Goal: Task Accomplishment & Management: Use online tool/utility

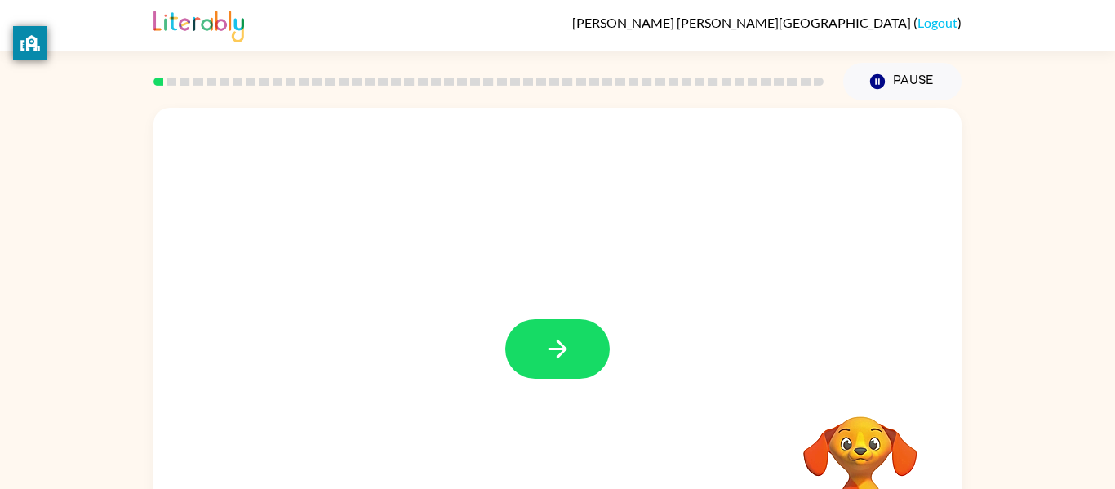
click at [553, 338] on icon "button" at bounding box center [558, 349] width 29 height 29
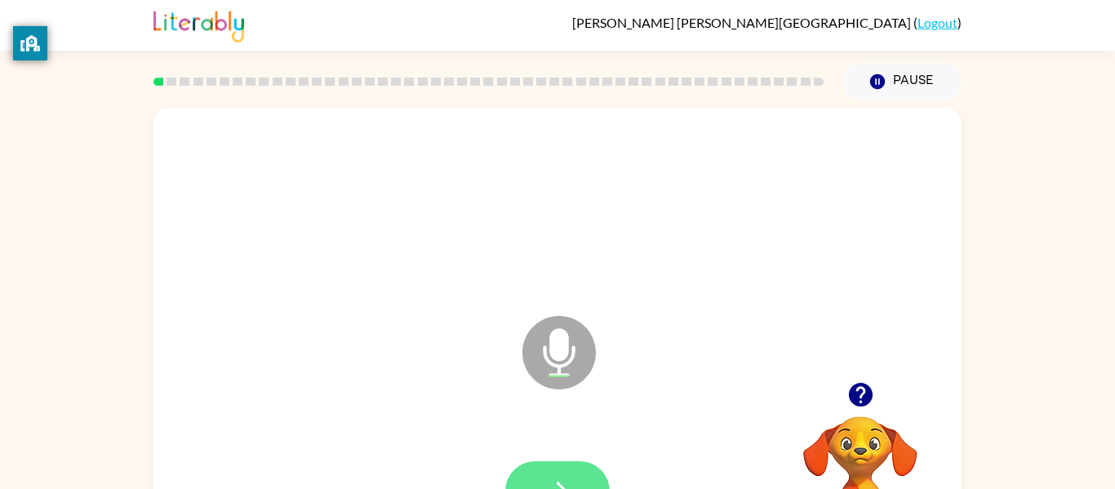
click at [553, 469] on button "button" at bounding box center [557, 491] width 104 height 60
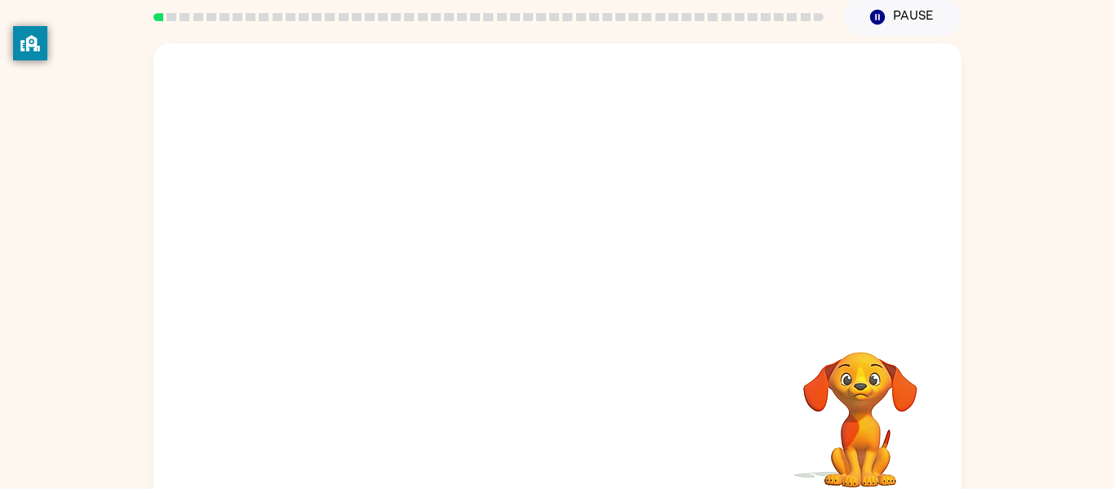
scroll to position [85, 0]
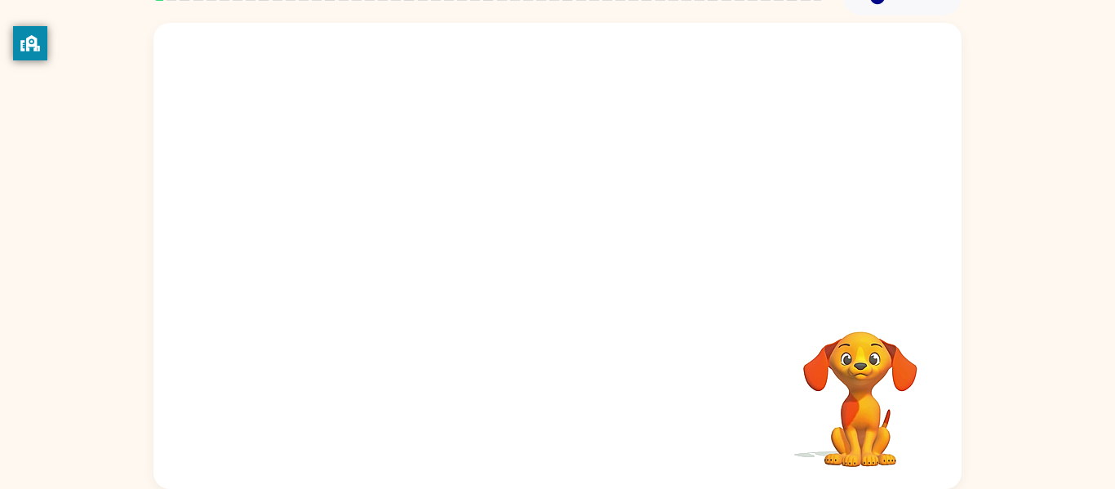
click at [640, 417] on div "Your browser must support playing .mp4 files to use Literably. Please try using…" at bounding box center [557, 256] width 808 height 466
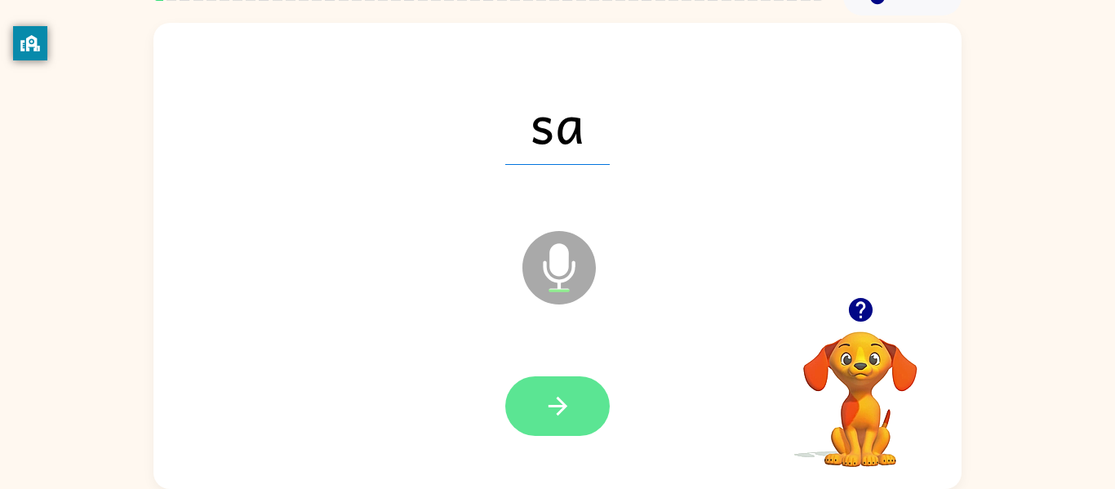
click at [596, 413] on button "button" at bounding box center [557, 406] width 104 height 60
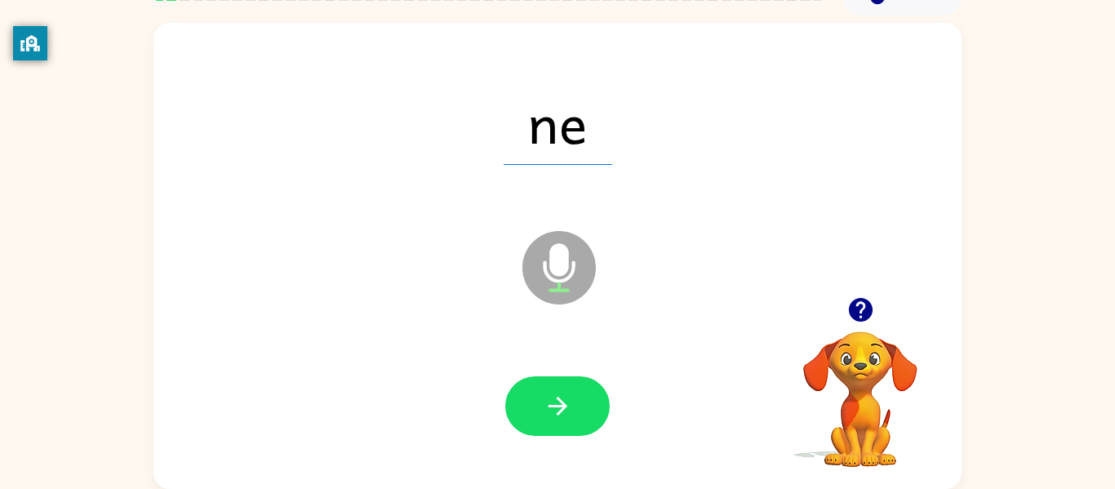
click at [596, 413] on button "button" at bounding box center [557, 406] width 104 height 60
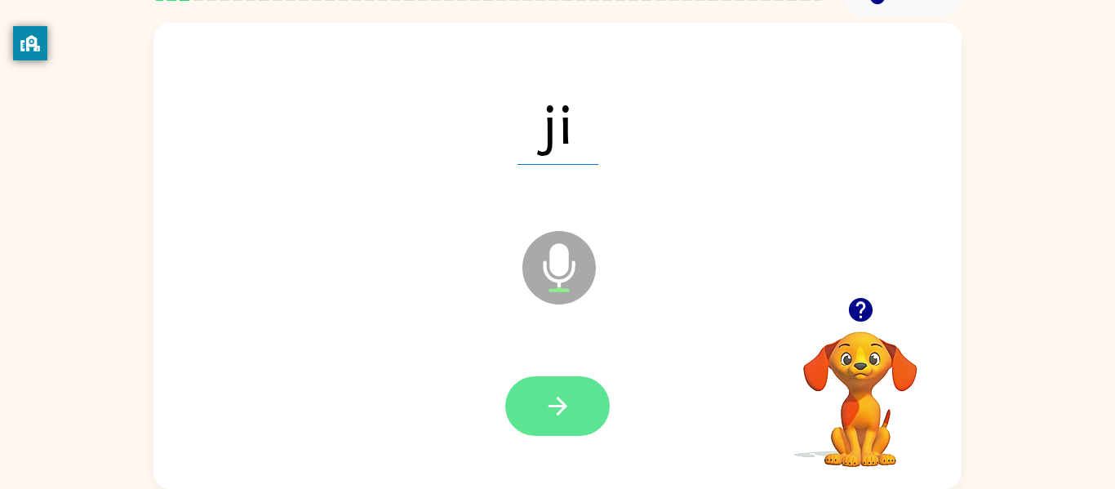
click at [579, 392] on button "button" at bounding box center [557, 406] width 104 height 60
click at [579, 409] on button "button" at bounding box center [557, 406] width 104 height 60
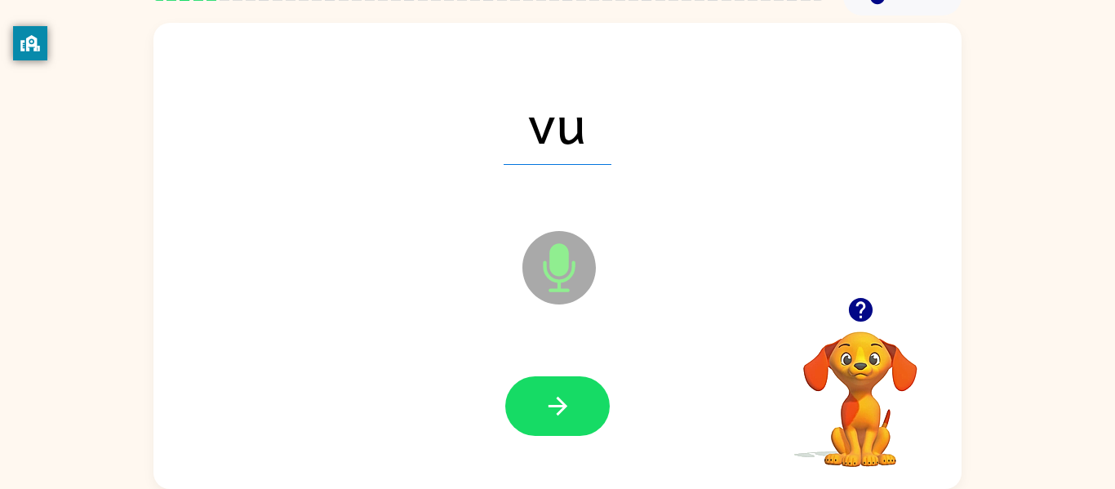
click at [579, 409] on button "button" at bounding box center [557, 406] width 104 height 60
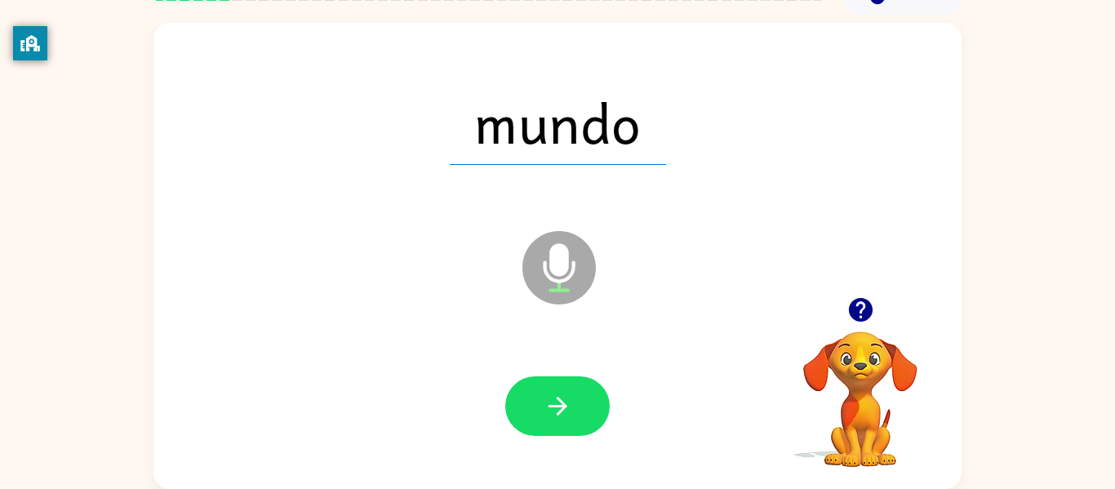
click at [579, 409] on button "button" at bounding box center [557, 406] width 104 height 60
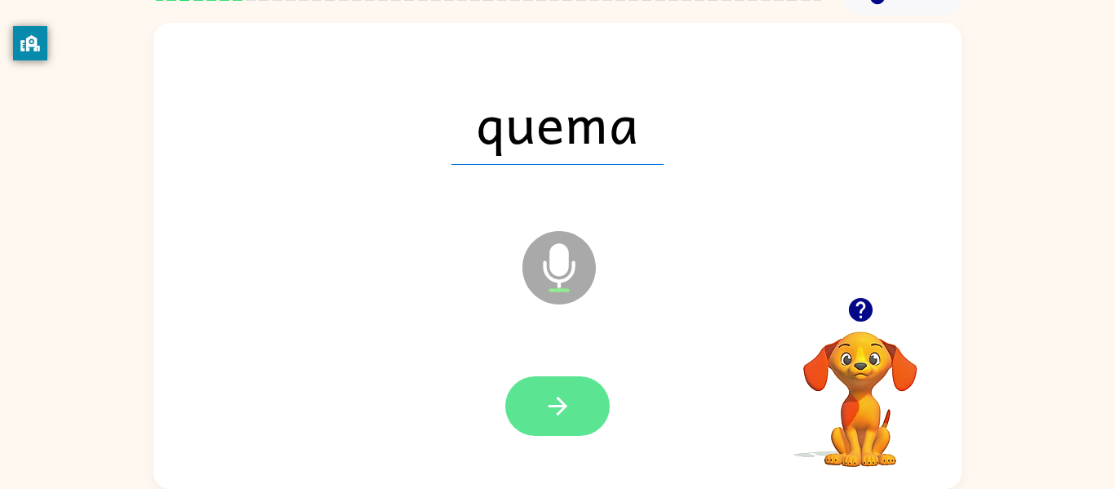
click at [540, 417] on button "button" at bounding box center [557, 406] width 104 height 60
click at [563, 390] on button "button" at bounding box center [557, 406] width 104 height 60
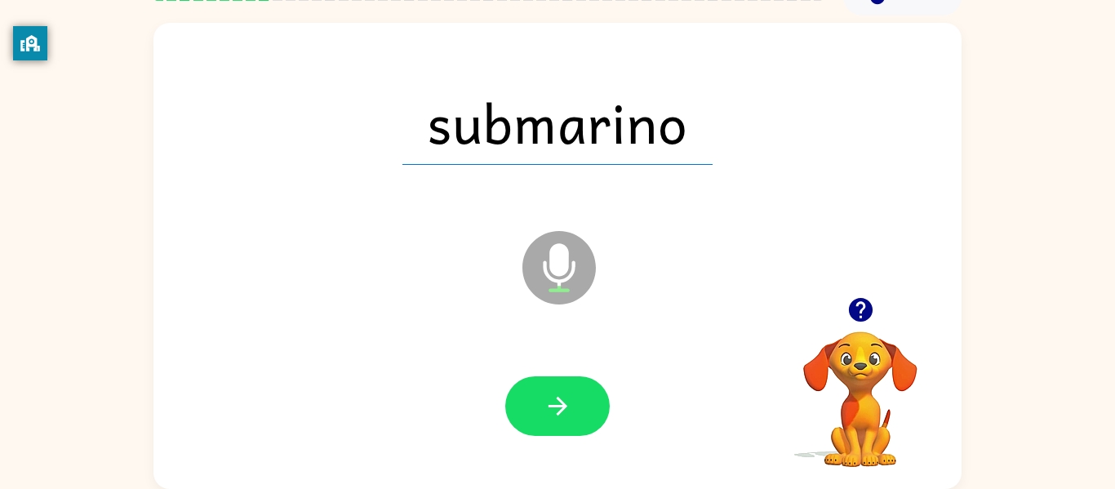
click at [563, 390] on button "button" at bounding box center [557, 406] width 104 height 60
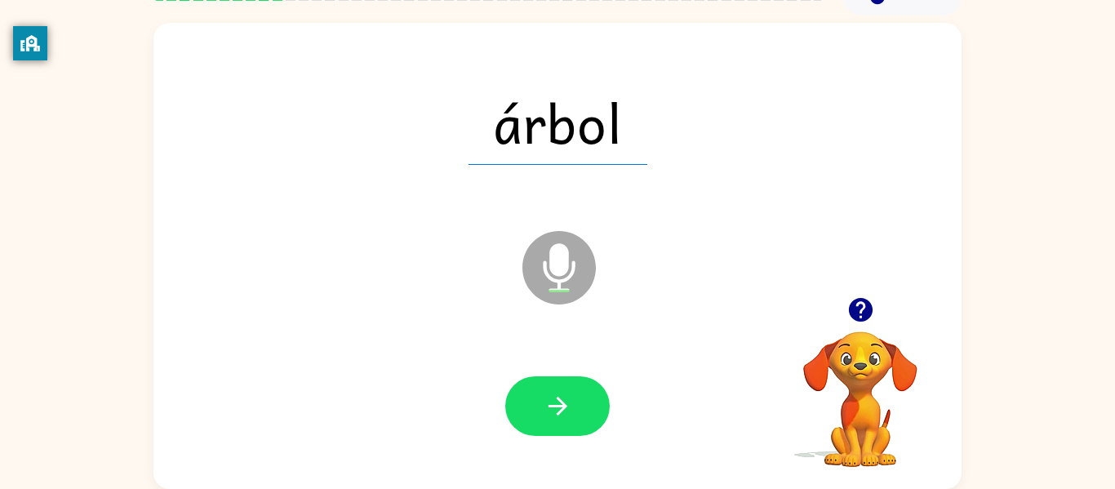
click at [563, 390] on button "button" at bounding box center [557, 406] width 104 height 60
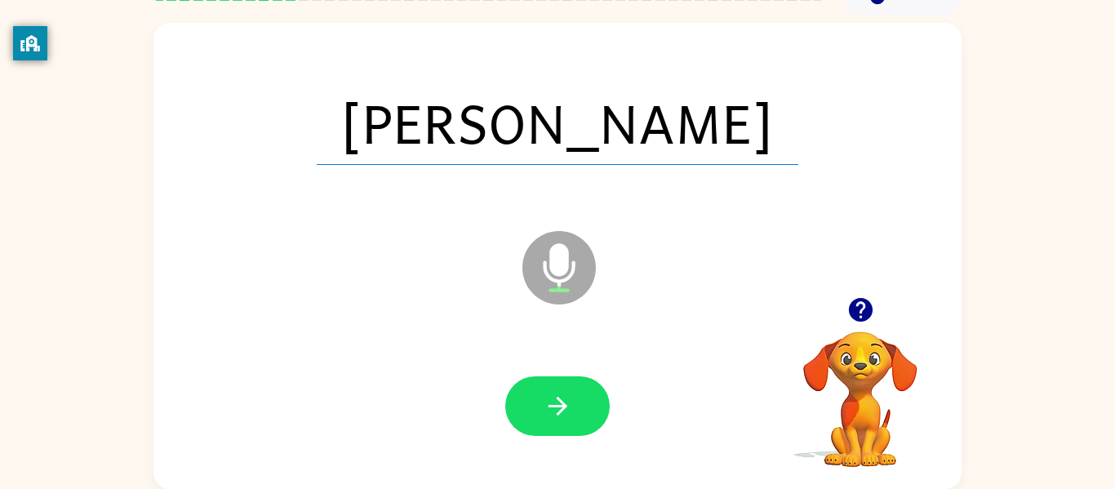
click at [563, 390] on button "button" at bounding box center [557, 406] width 104 height 60
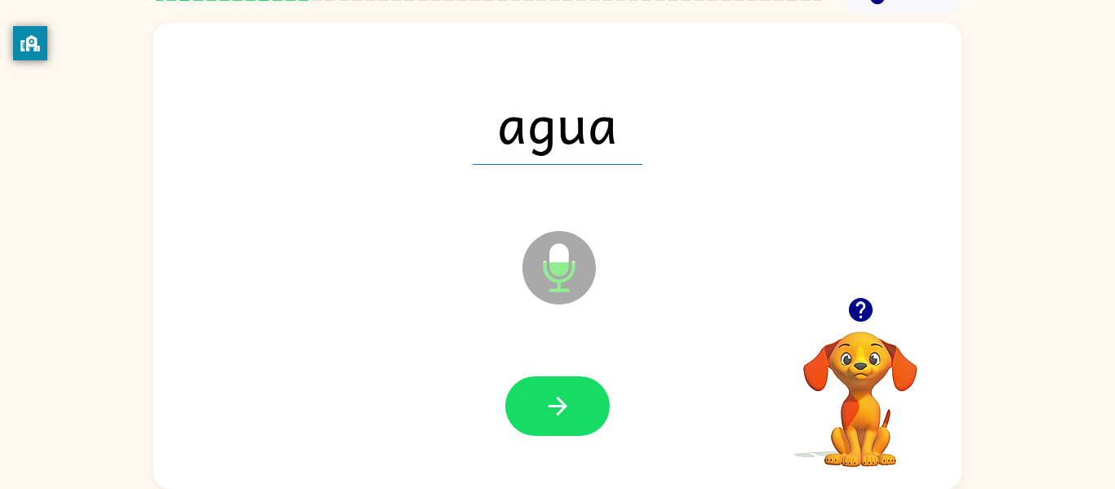
click at [563, 390] on button "button" at bounding box center [557, 406] width 104 height 60
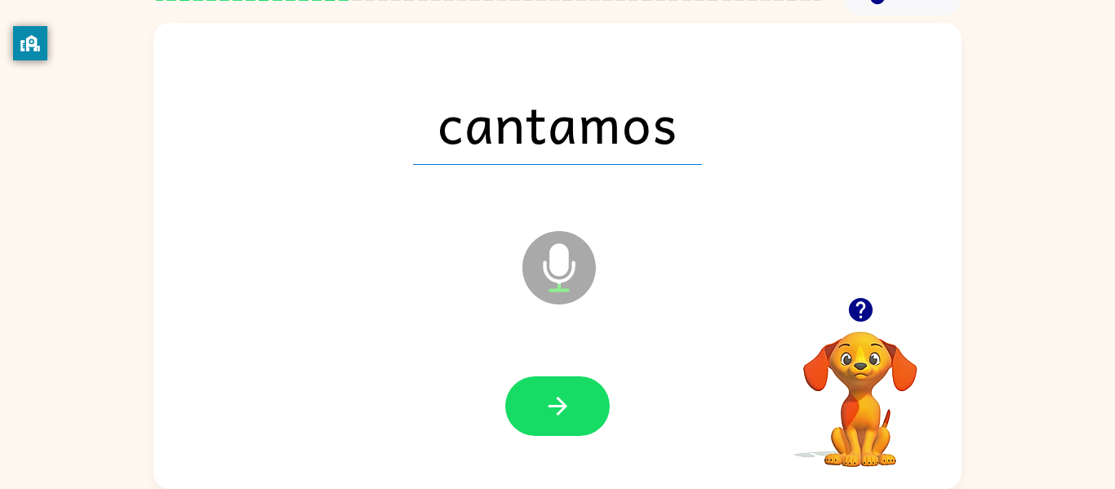
click at [563, 390] on button "button" at bounding box center [557, 406] width 104 height 60
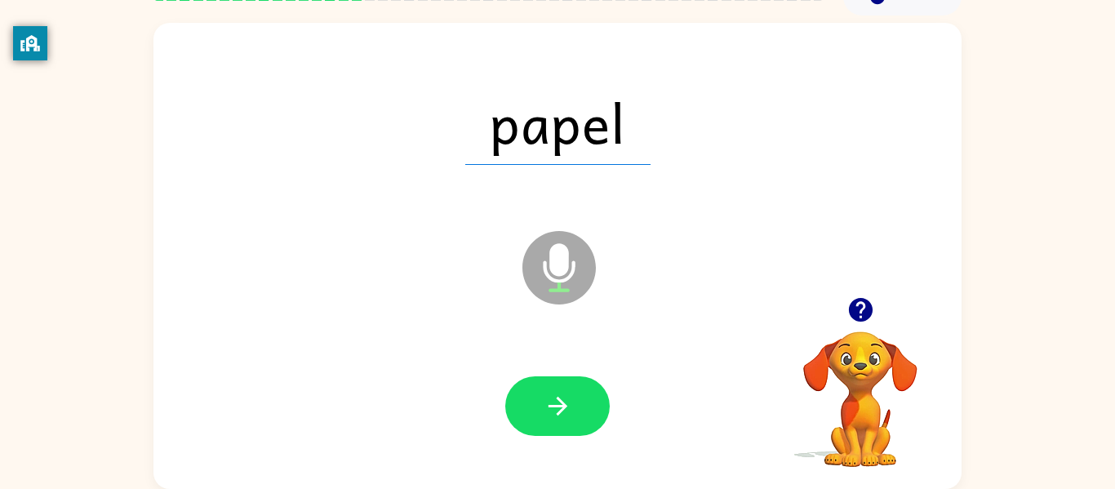
click at [563, 390] on button "button" at bounding box center [557, 406] width 104 height 60
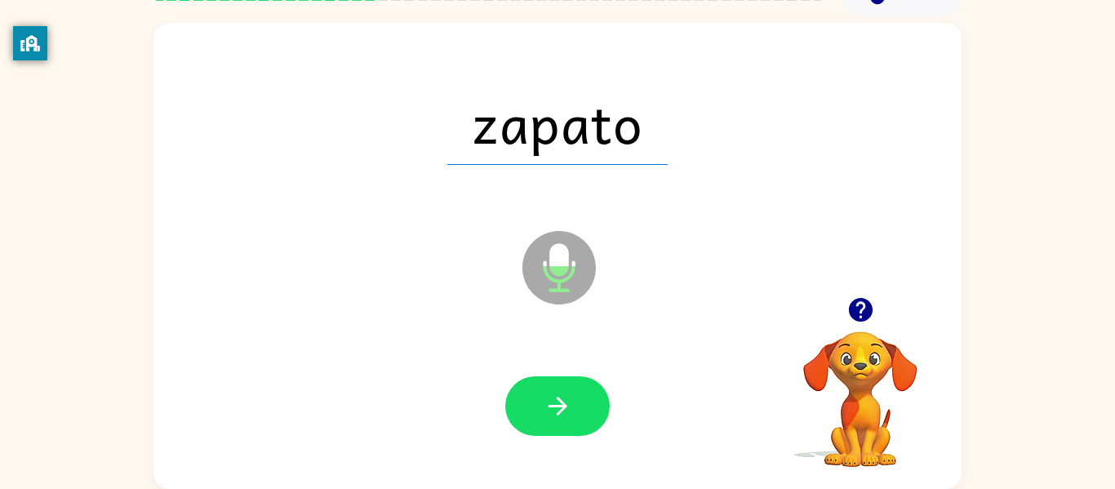
click at [563, 390] on button "button" at bounding box center [557, 406] width 104 height 60
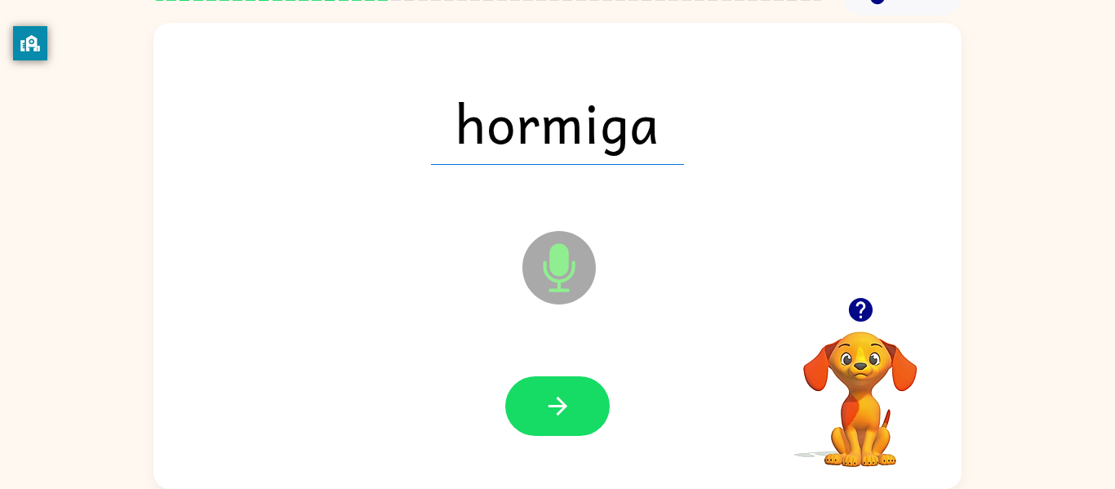
click at [563, 390] on button "button" at bounding box center [557, 406] width 104 height 60
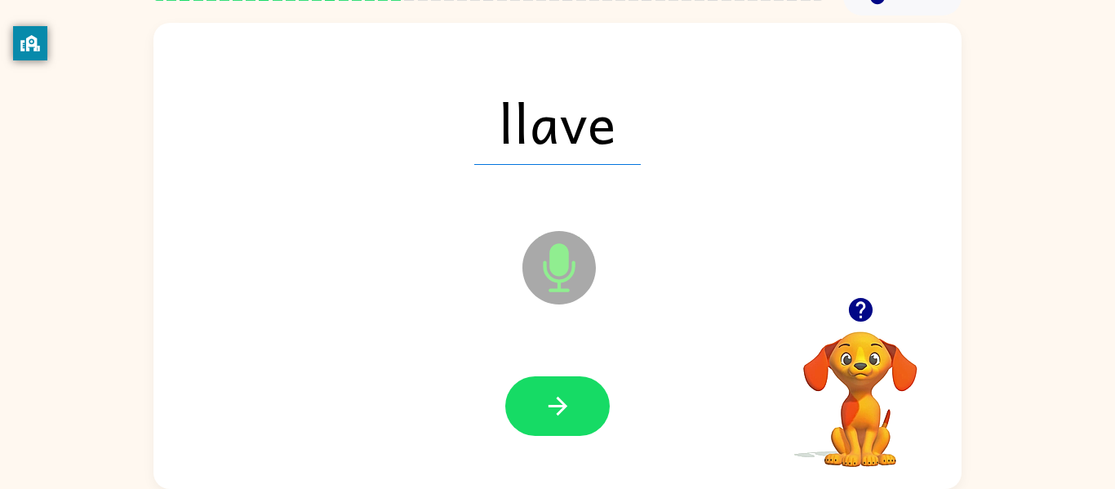
click at [563, 390] on button "button" at bounding box center [557, 406] width 104 height 60
click at [563, 393] on icon "button" at bounding box center [558, 406] width 29 height 29
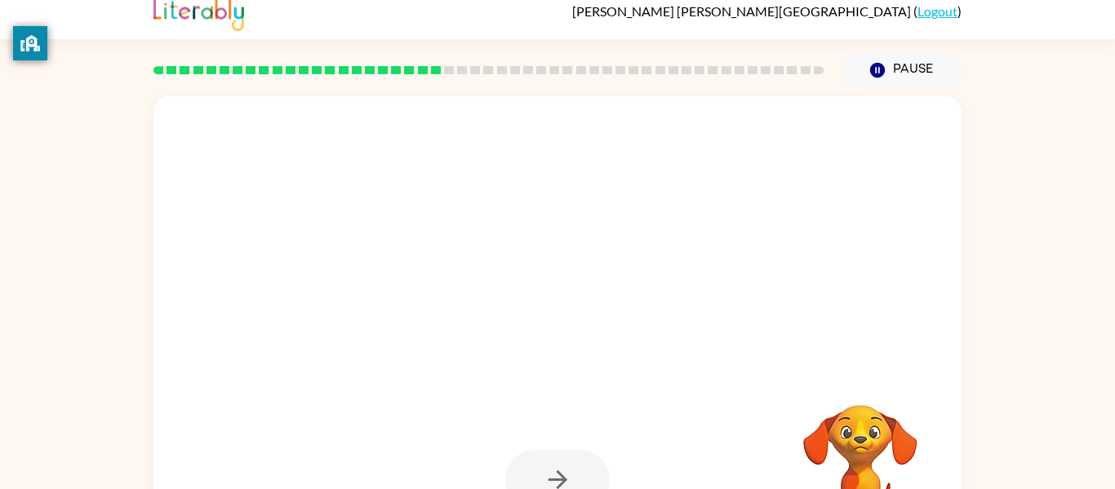
scroll to position [12, 0]
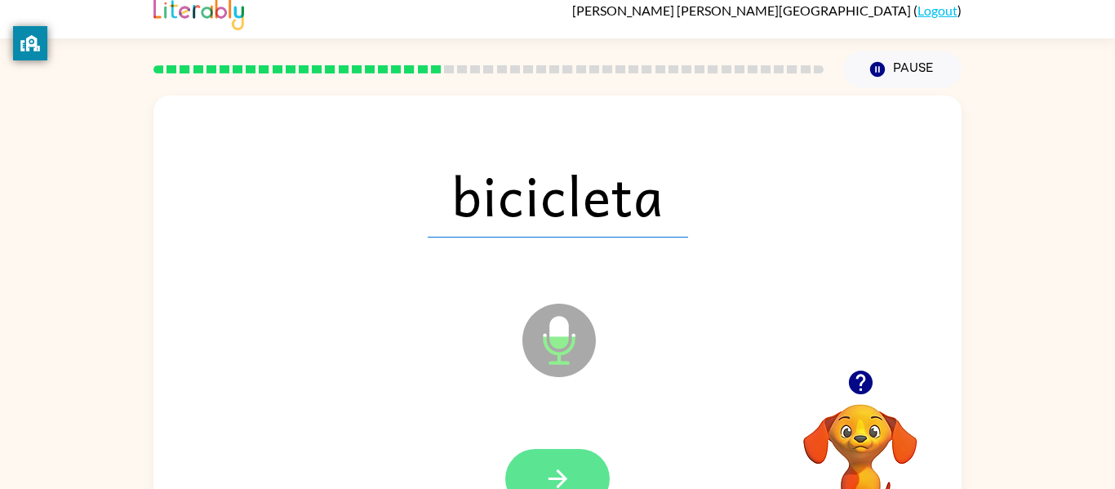
click at [577, 459] on button "button" at bounding box center [557, 479] width 104 height 60
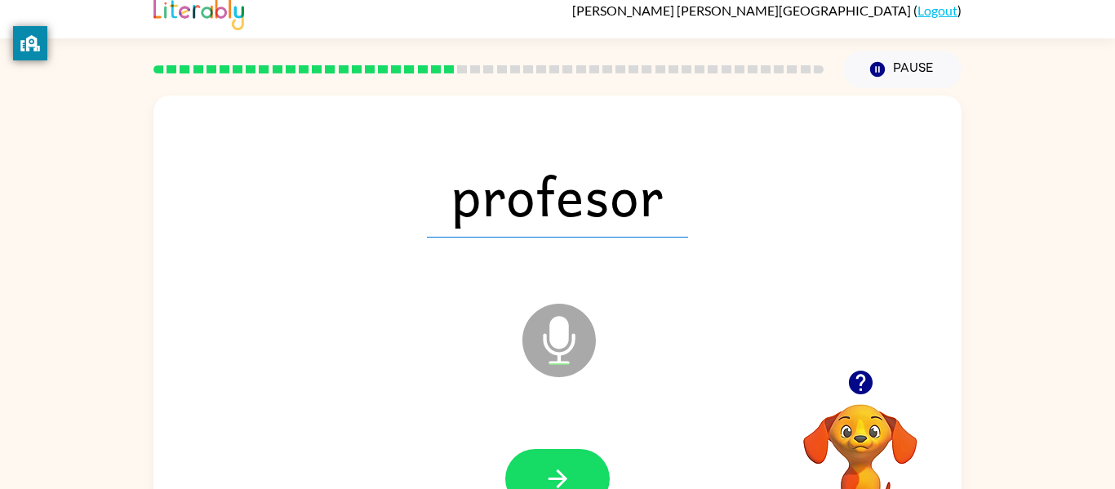
click at [577, 459] on button "button" at bounding box center [557, 479] width 104 height 60
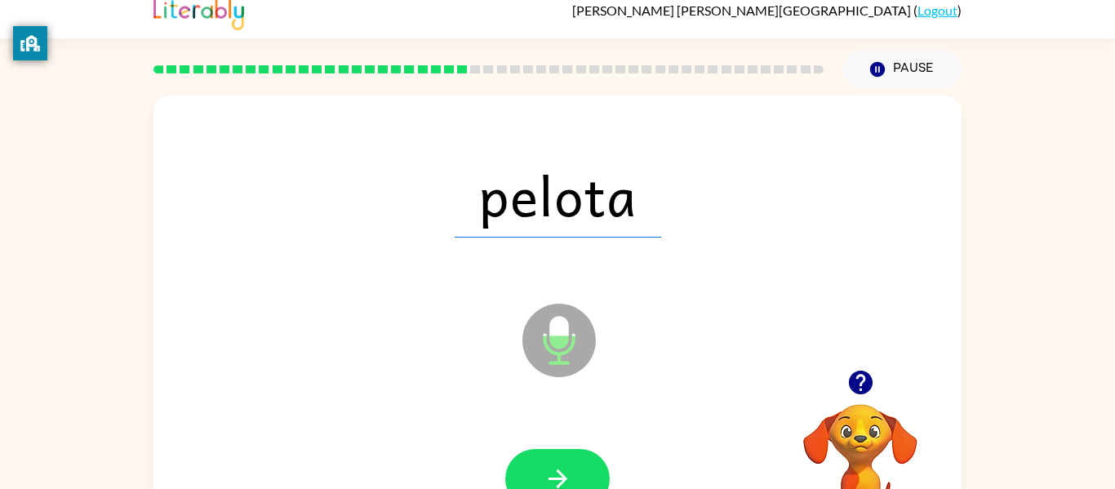
click at [577, 459] on button "button" at bounding box center [557, 479] width 104 height 60
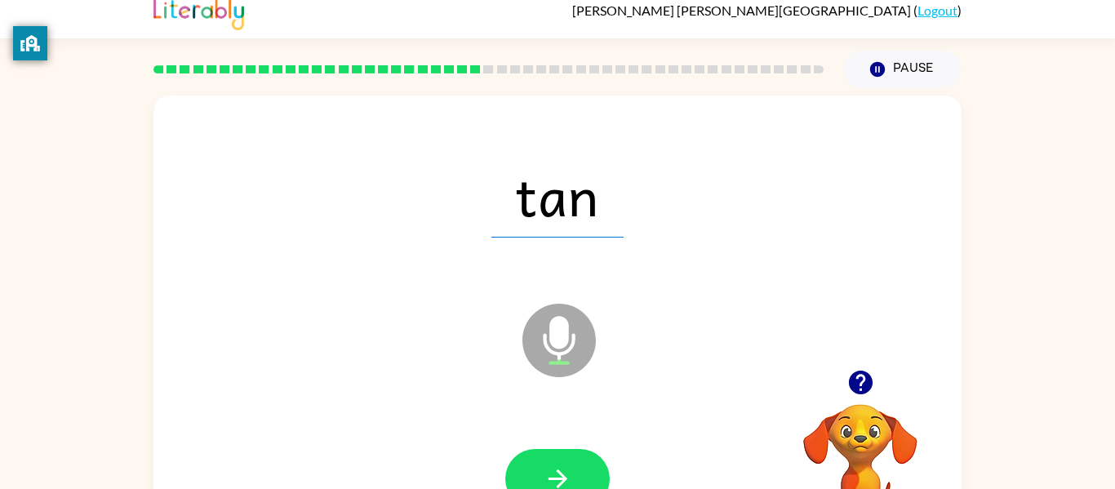
click at [577, 459] on button "button" at bounding box center [557, 479] width 104 height 60
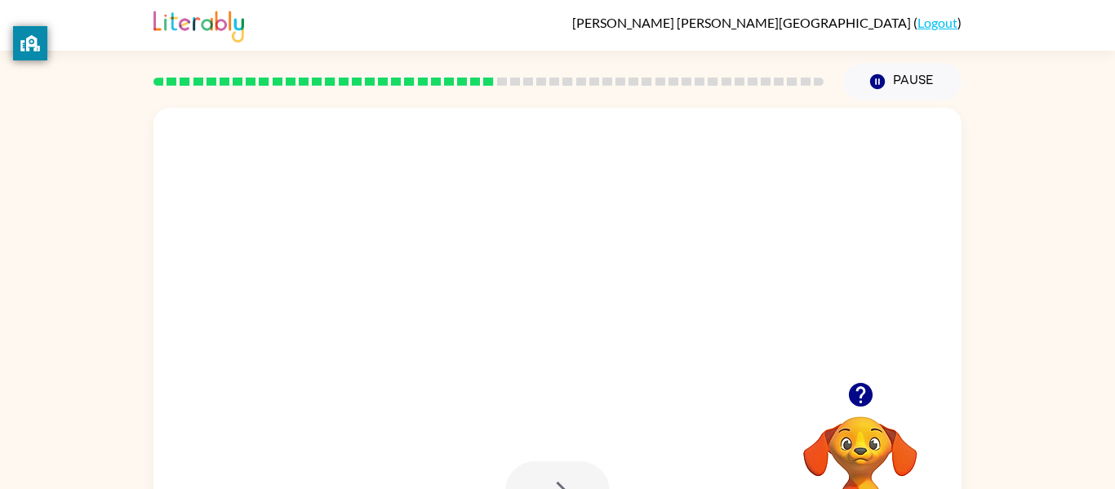
scroll to position [7, 0]
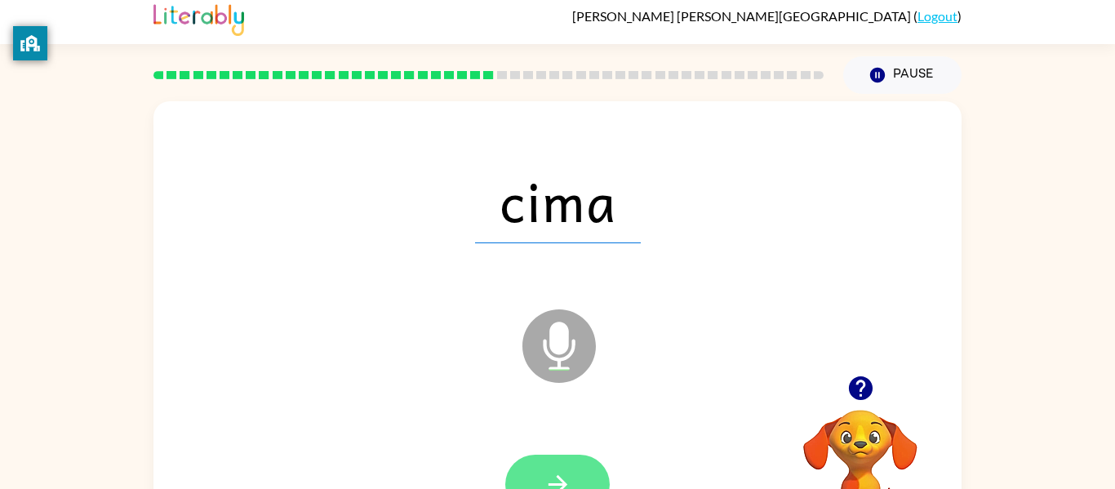
click at [576, 460] on button "button" at bounding box center [557, 485] width 104 height 60
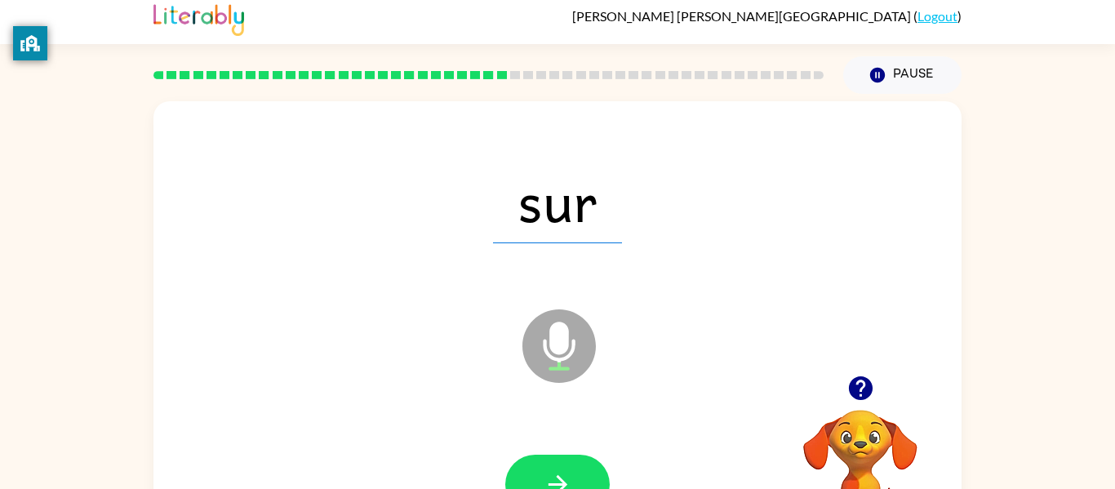
click at [576, 460] on button "button" at bounding box center [557, 485] width 104 height 60
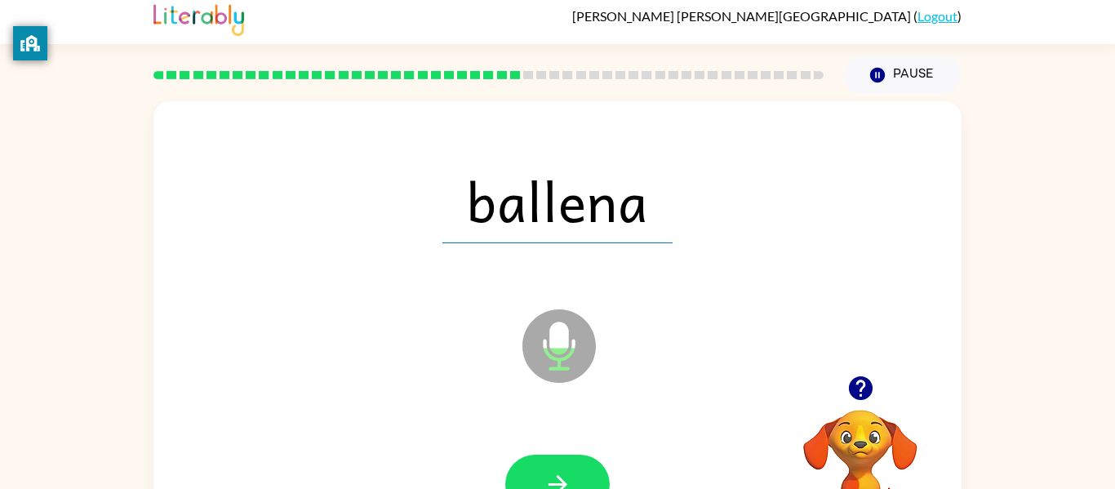
click at [576, 460] on button "button" at bounding box center [557, 485] width 104 height 60
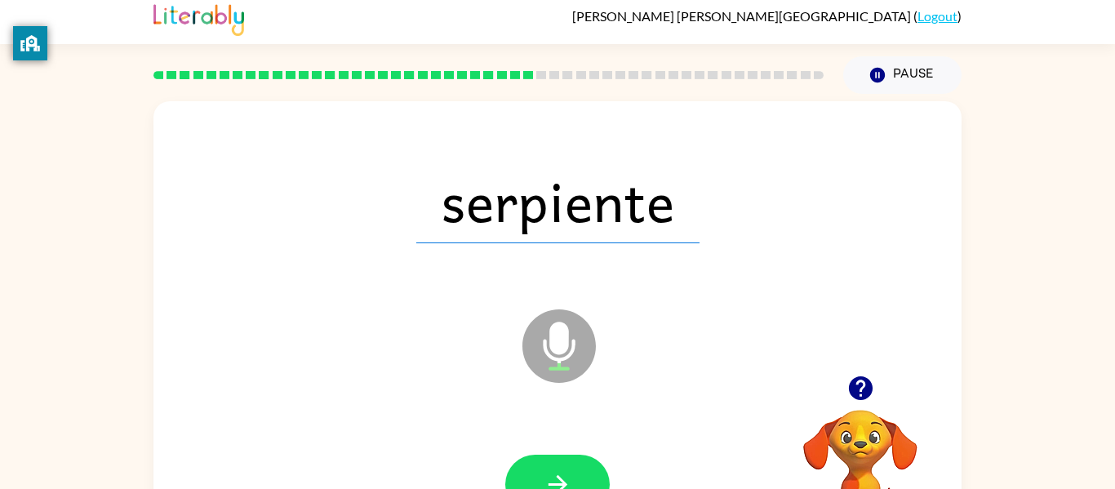
click at [576, 460] on button "button" at bounding box center [557, 485] width 104 height 60
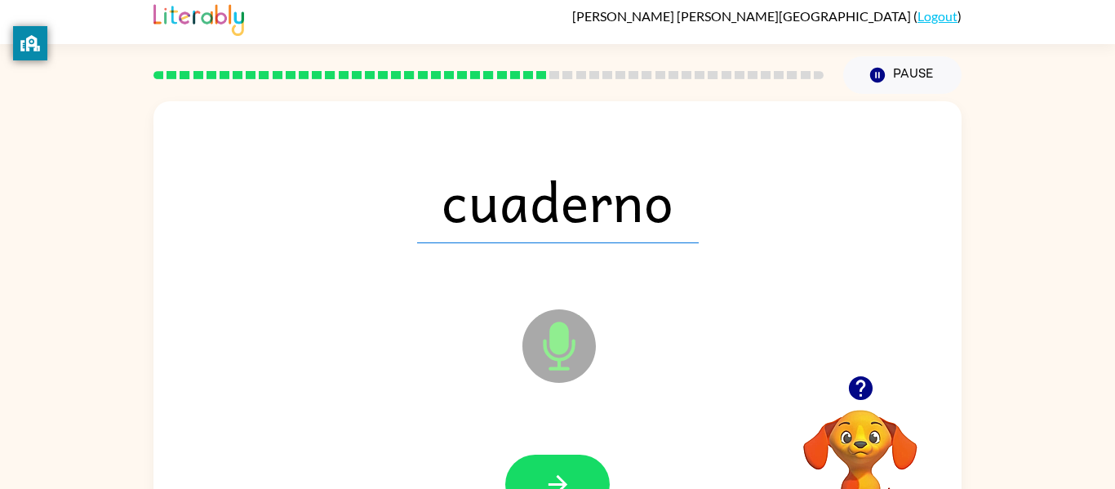
click at [576, 460] on button "button" at bounding box center [557, 485] width 104 height 60
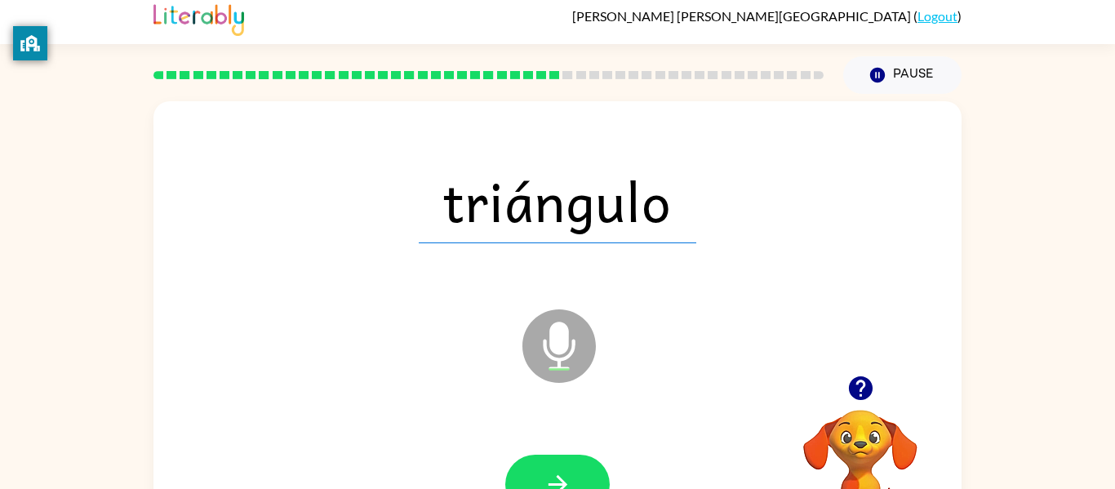
click at [860, 447] on video "Your browser must support playing .mp4 files to use Literably. Please try using…" at bounding box center [860, 465] width 163 height 163
click at [859, 400] on icon "button" at bounding box center [860, 388] width 24 height 24
click at [507, 474] on button "button" at bounding box center [557, 485] width 104 height 60
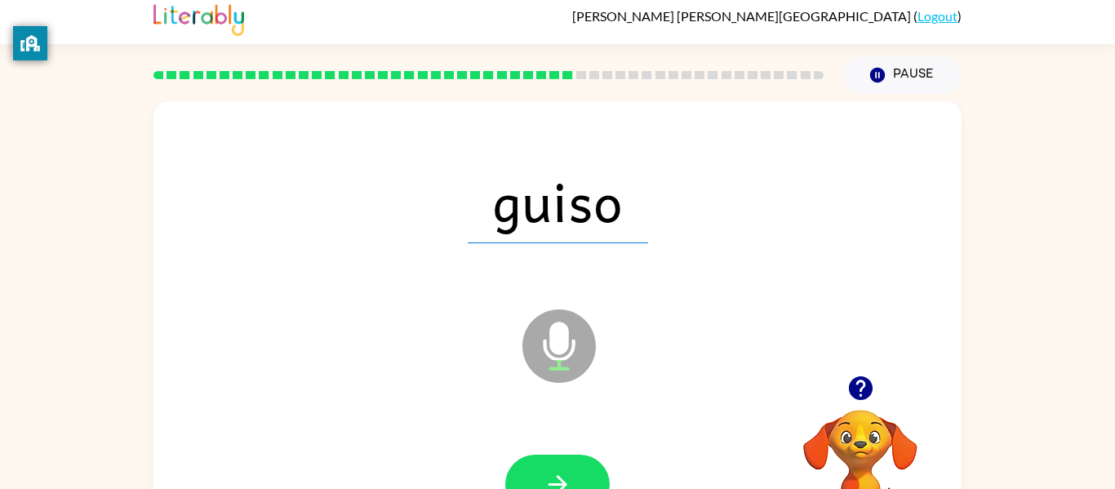
click at [507, 474] on button "button" at bounding box center [557, 485] width 104 height 60
click at [552, 473] on icon "button" at bounding box center [558, 484] width 29 height 29
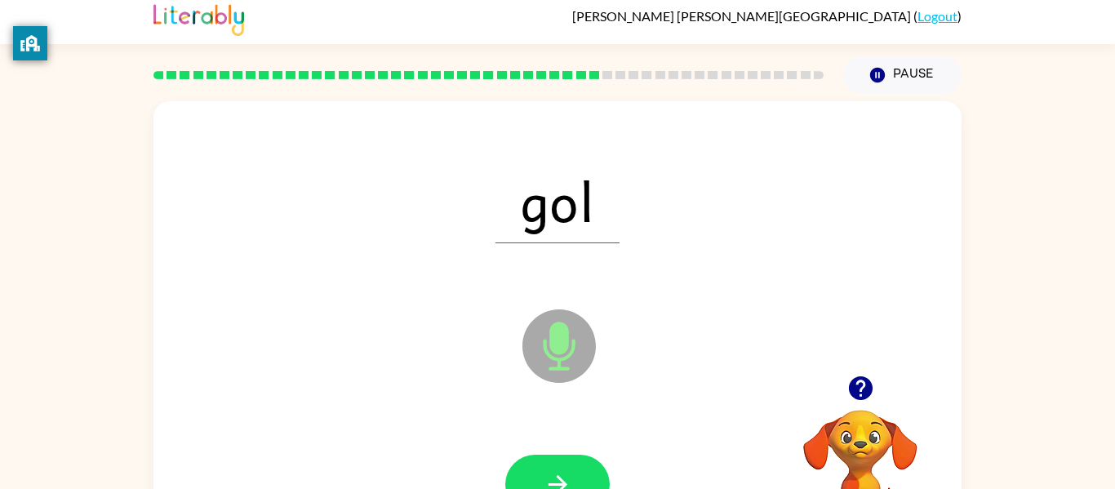
click at [552, 473] on icon "button" at bounding box center [558, 484] width 29 height 29
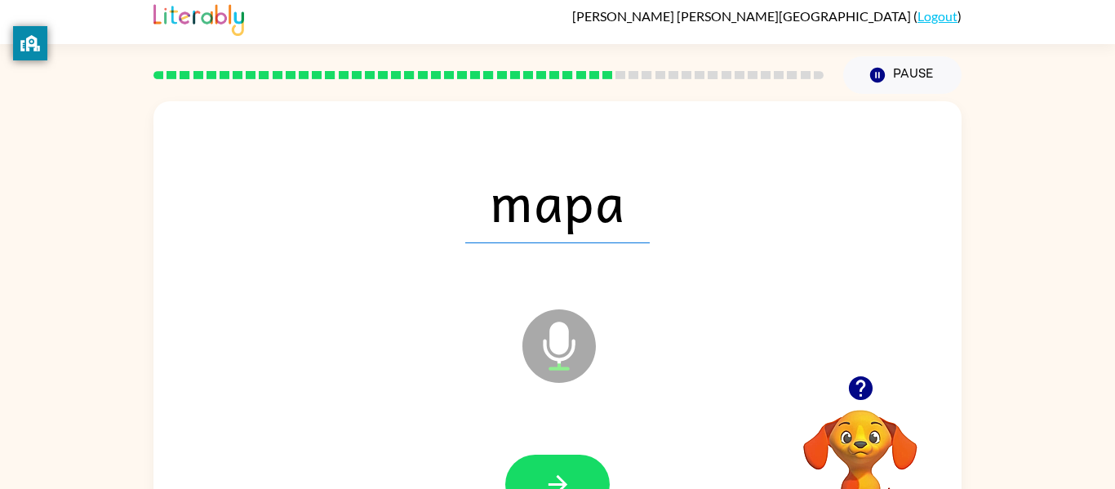
click at [552, 473] on icon "button" at bounding box center [558, 484] width 29 height 29
click at [857, 380] on icon "button" at bounding box center [860, 388] width 24 height 24
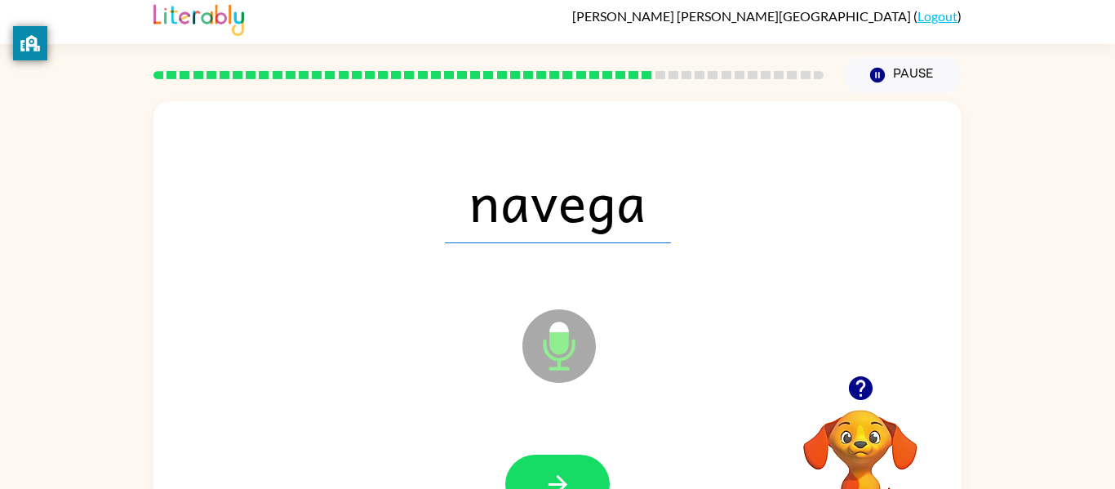
click at [857, 380] on icon "button" at bounding box center [860, 388] width 24 height 24
click at [588, 464] on button "button" at bounding box center [557, 485] width 104 height 60
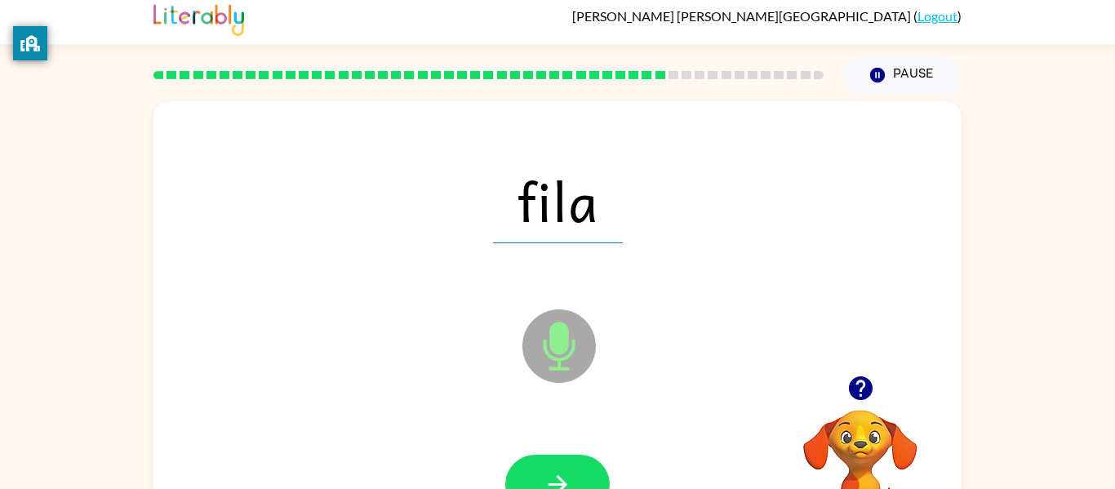
click at [588, 464] on button "button" at bounding box center [557, 485] width 104 height 60
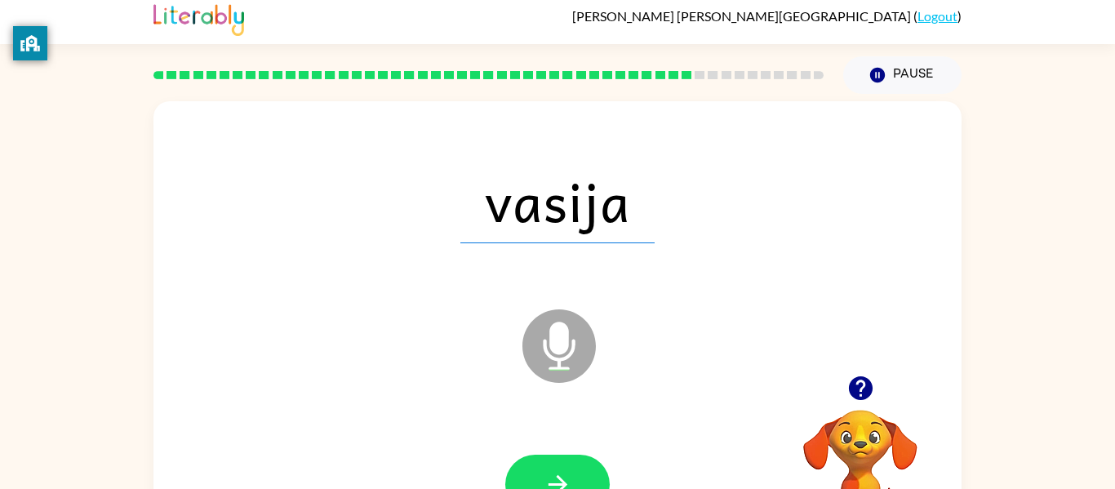
click at [588, 464] on button "button" at bounding box center [557, 485] width 104 height 60
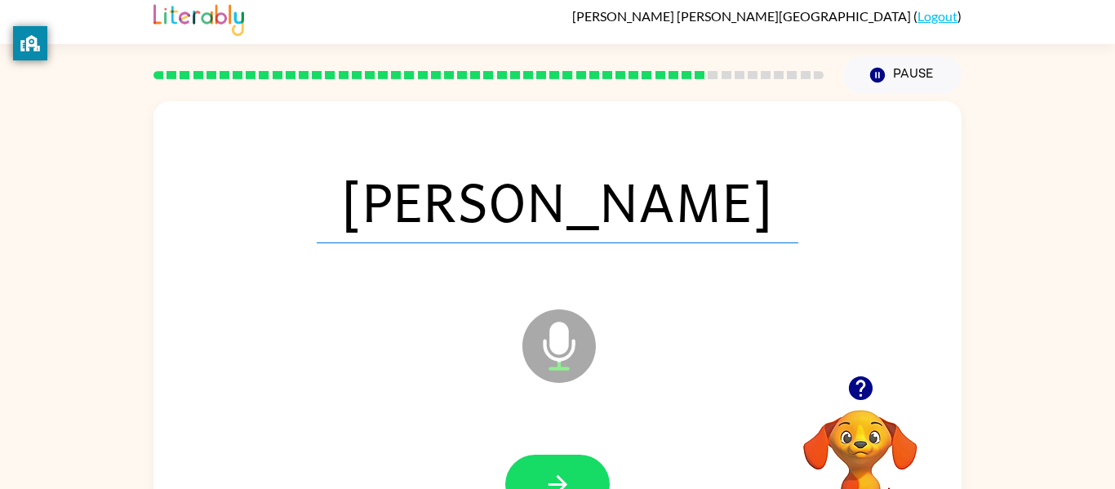
click at [588, 464] on button "button" at bounding box center [557, 485] width 104 height 60
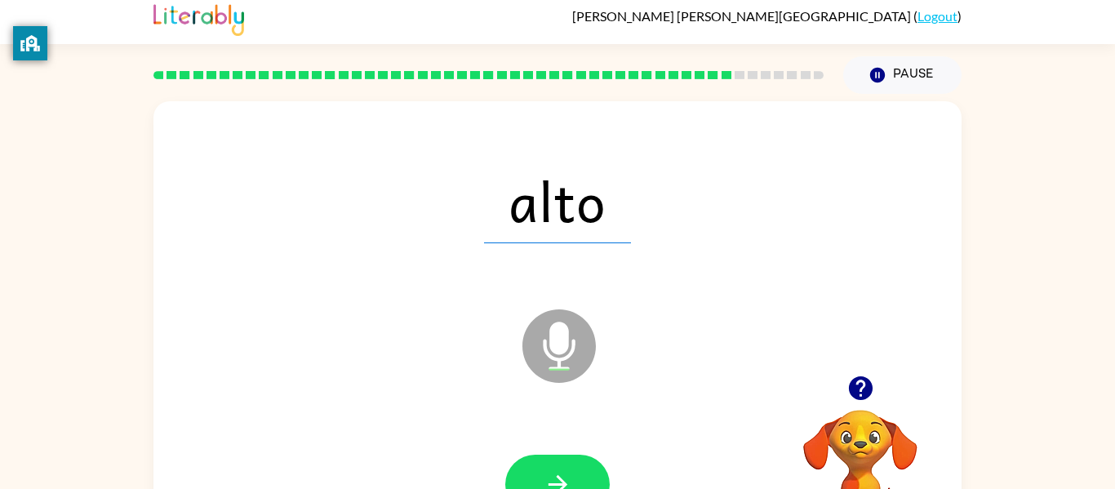
click at [588, 464] on button "button" at bounding box center [557, 485] width 104 height 60
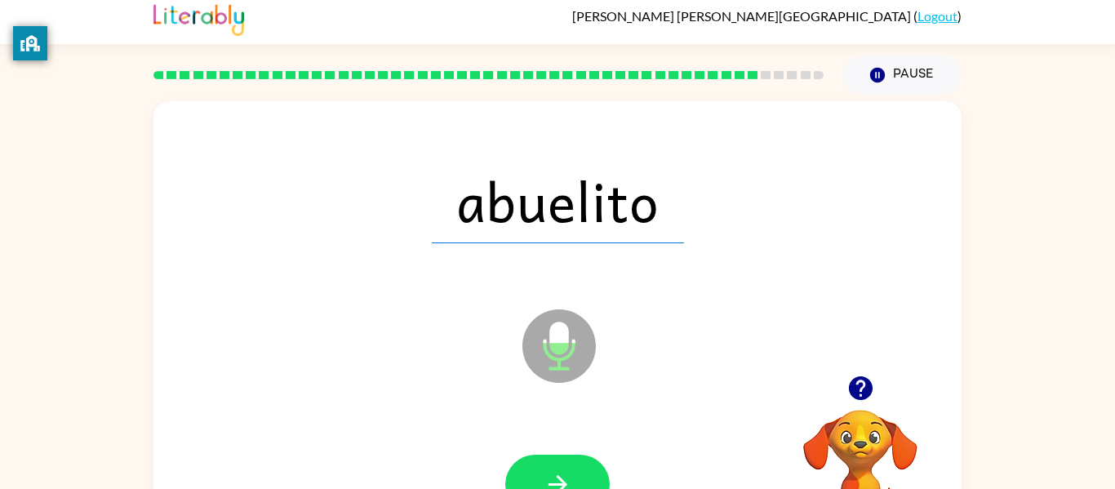
click at [588, 464] on button "button" at bounding box center [557, 485] width 104 height 60
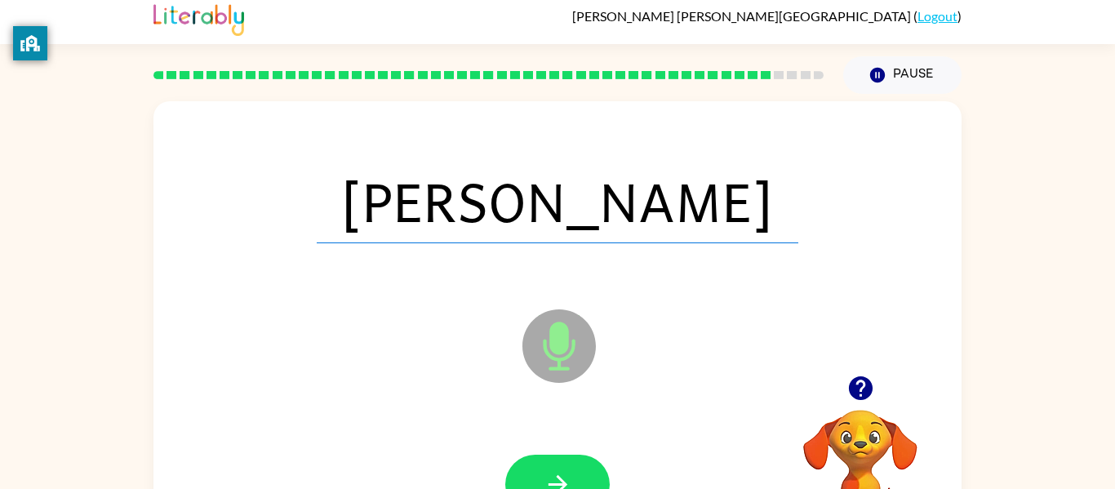
click at [588, 464] on button "button" at bounding box center [557, 485] width 104 height 60
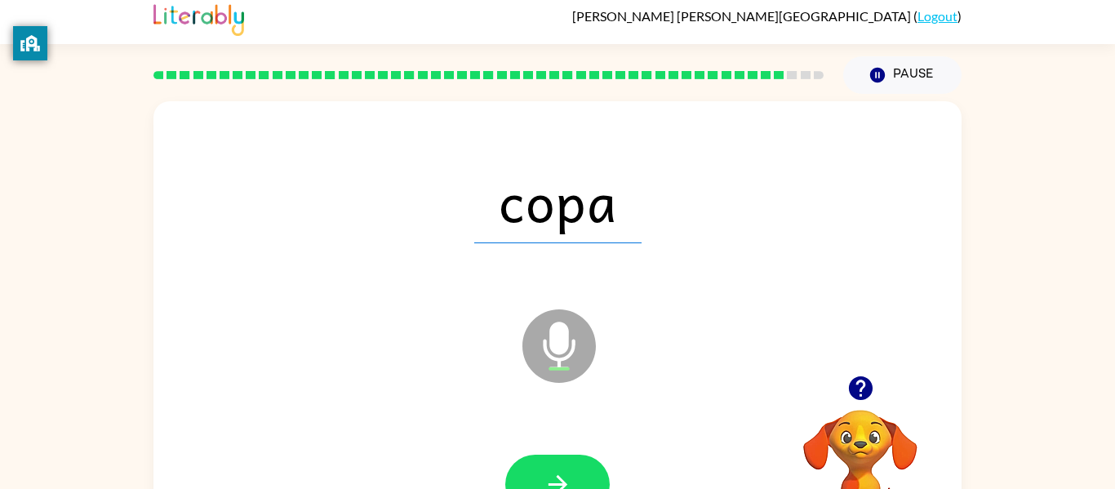
click at [588, 464] on button "button" at bounding box center [557, 485] width 104 height 60
